Goal: Task Accomplishment & Management: Manage account settings

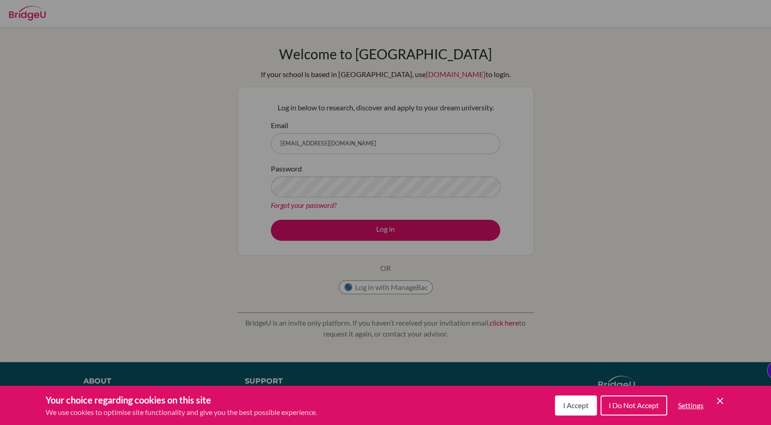
click at [570, 407] on span "I Accept" at bounding box center [576, 405] width 26 height 9
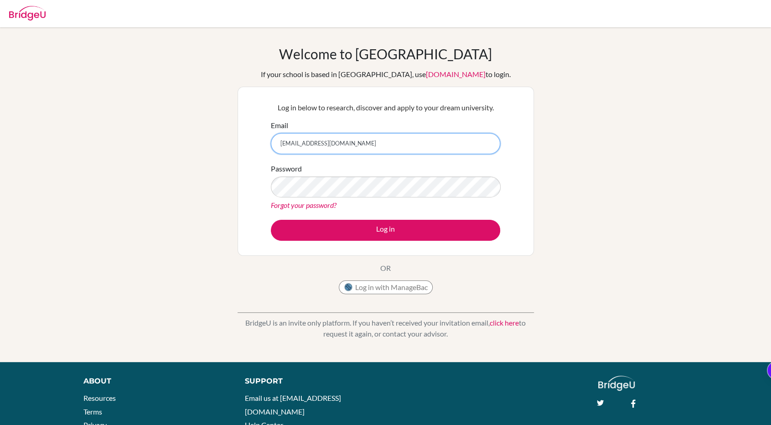
drag, startPoint x: 389, startPoint y: 143, endPoint x: 265, endPoint y: 138, distance: 124.2
click at [265, 138] on div "Log in below to research, discover and apply to your dream university. Email [E…" at bounding box center [385, 171] width 241 height 150
type input "[PERSON_NAME][EMAIL_ADDRESS][DOMAIN_NAME]"
click at [354, 301] on div "BridgeU is an invite only platform. If you haven’t received your invitation ema…" at bounding box center [386, 321] width 296 height 45
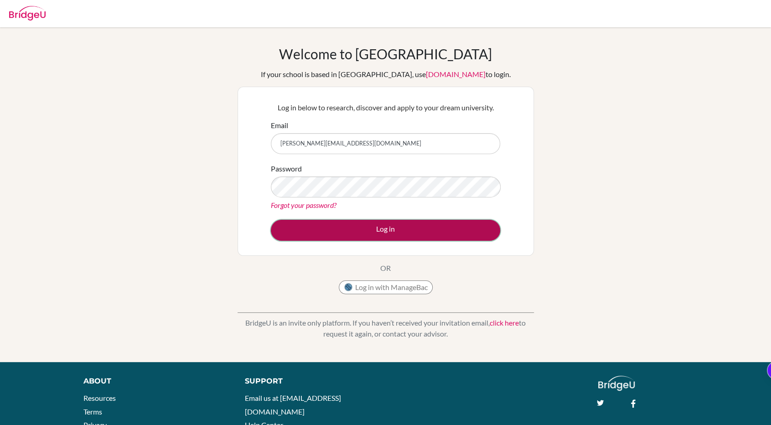
click at [380, 231] on button "Log in" at bounding box center [385, 230] width 229 height 21
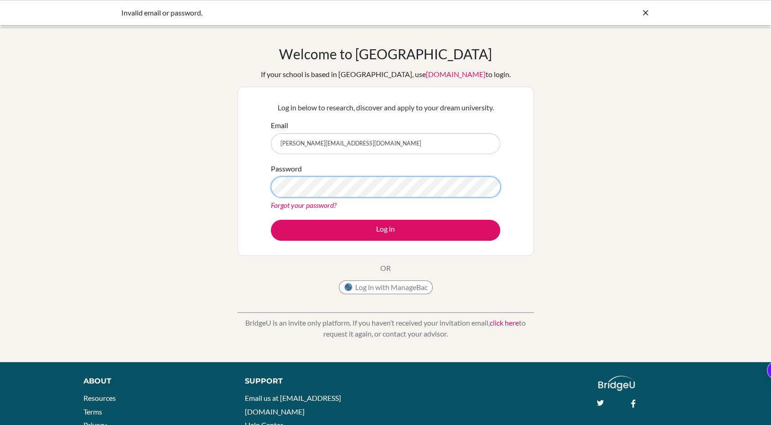
click at [271, 220] on button "Log in" at bounding box center [385, 230] width 229 height 21
